Goal: Complete application form

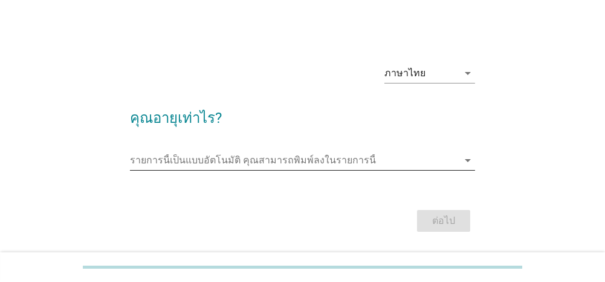
click at [282, 168] on input "รายการนี้เป็นแบบอัตโนมัติ คุณสามารถพิมพ์ลงในรายการนี้" at bounding box center [294, 160] width 328 height 19
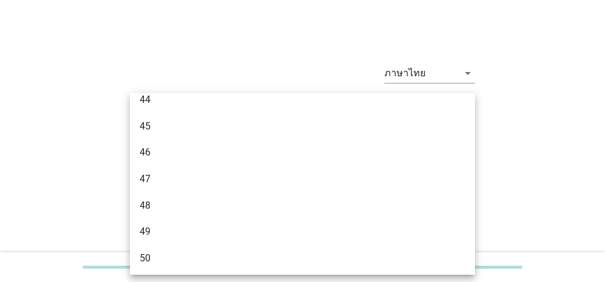
scroll to position [726, 0]
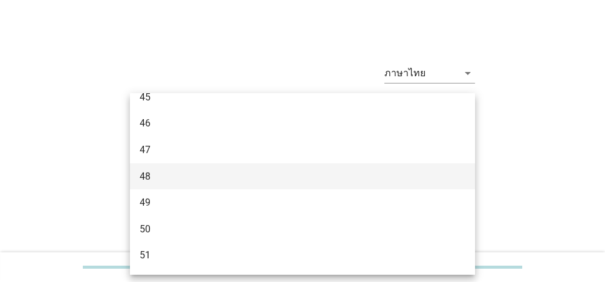
click at [194, 176] on div "48" at bounding box center [289, 176] width 299 height 15
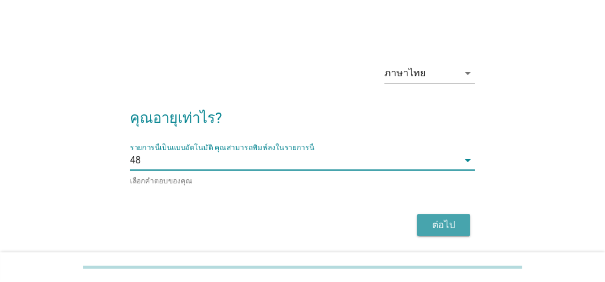
click at [461, 214] on button "ต่อไป" at bounding box center [443, 225] width 53 height 22
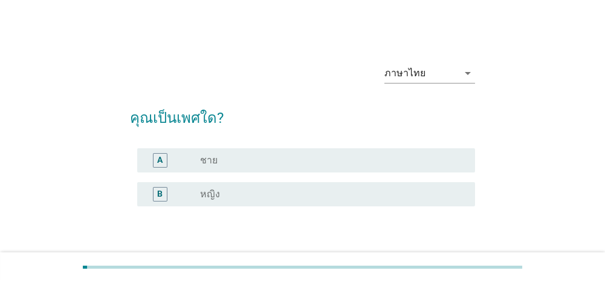
click at [226, 185] on div "B radio_button_unchecked หญิง" at bounding box center [306, 194] width 338 height 24
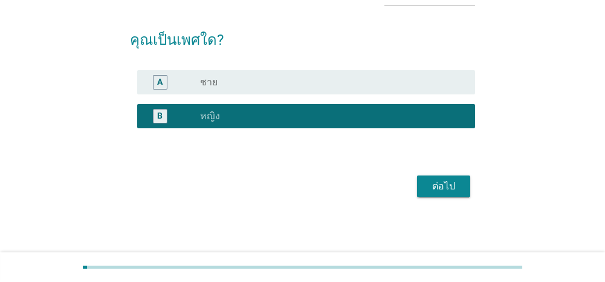
scroll to position [79, 0]
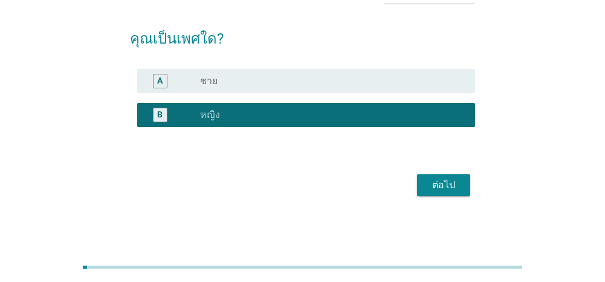
click at [450, 181] on div "ต่อไป" at bounding box center [444, 185] width 34 height 15
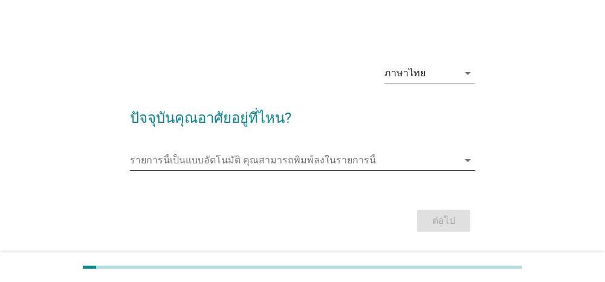
click at [467, 160] on icon "arrow_drop_down" at bounding box center [468, 160] width 15 height 15
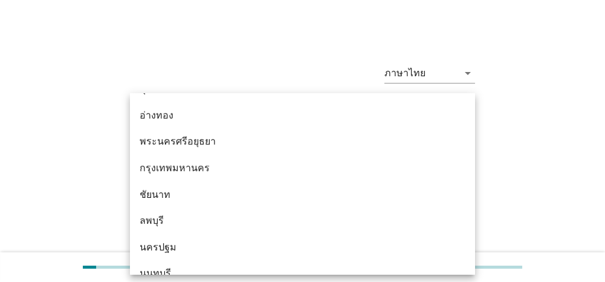
scroll to position [967, 0]
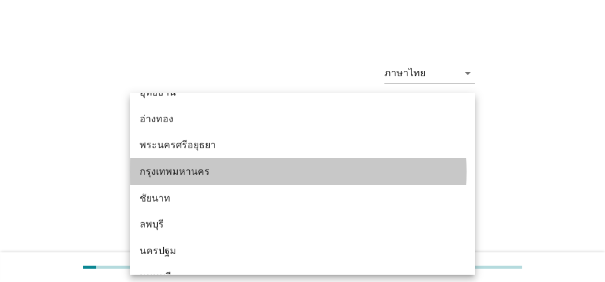
click at [184, 168] on div "กรุงเทพมหานคร" at bounding box center [289, 171] width 299 height 15
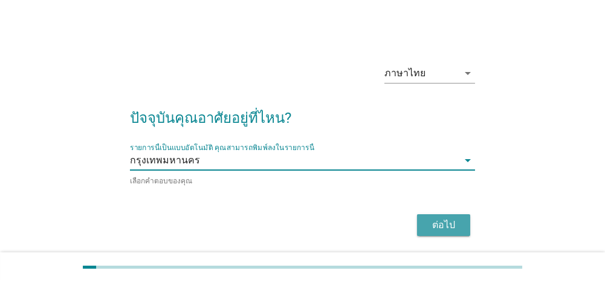
click at [462, 217] on button "ต่อไป" at bounding box center [443, 225] width 53 height 22
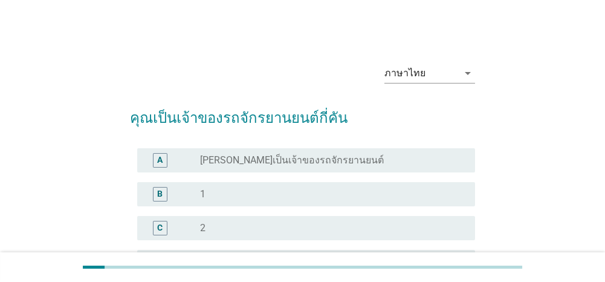
click at [177, 193] on div "B" at bounding box center [173, 194] width 53 height 15
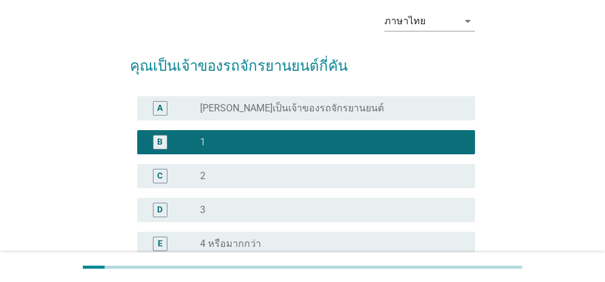
scroll to position [181, 0]
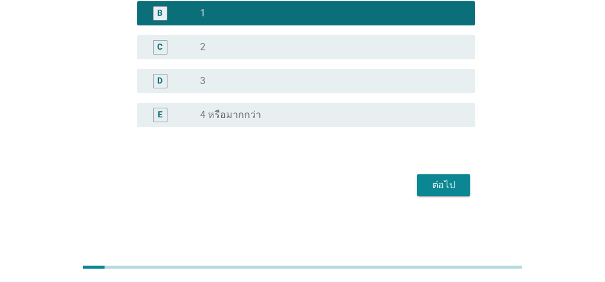
click at [443, 181] on div "ต่อไป" at bounding box center [444, 185] width 34 height 15
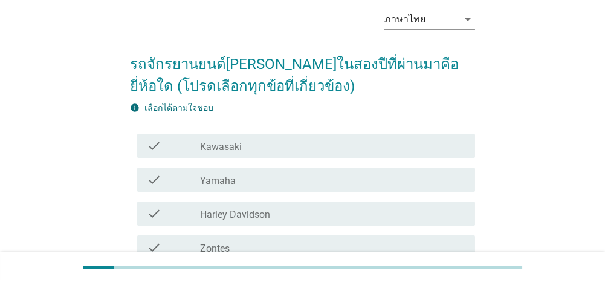
scroll to position [121, 0]
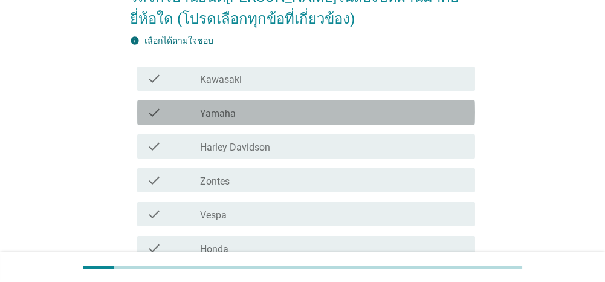
click at [262, 113] on div "check_box_outline_blank Yamaha" at bounding box center [332, 112] width 265 height 15
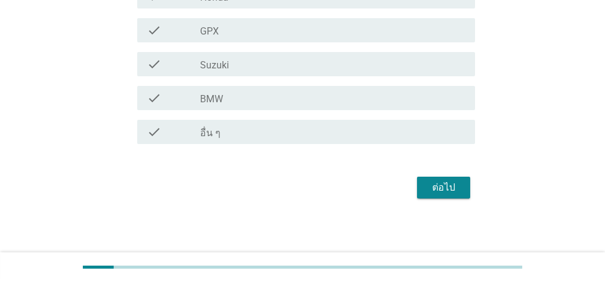
scroll to position [375, 0]
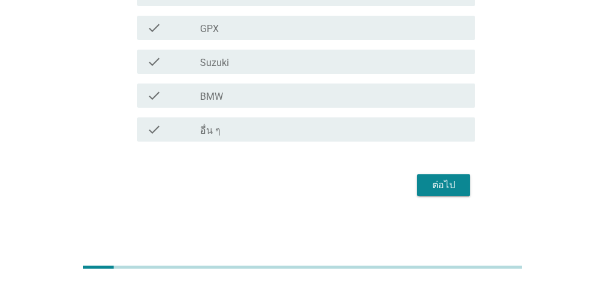
click at [435, 187] on div "ต่อไป" at bounding box center [444, 185] width 34 height 15
